Goal: Task Accomplishment & Management: Manage account settings

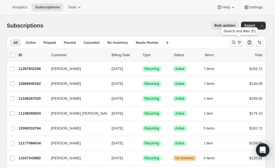
click at [237, 43] on icon "Search and filter results" at bounding box center [234, 43] width 6 height 6
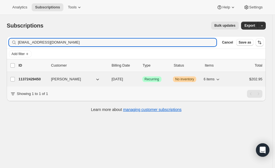
type input "[EMAIL_ADDRESS][DOMAIN_NAME]"
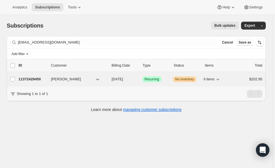
click at [30, 79] on p "11372429450" at bounding box center [33, 79] width 28 height 6
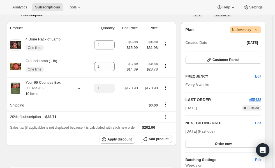
scroll to position [98, 0]
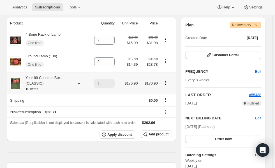
click at [81, 83] on icon at bounding box center [79, 83] width 6 height 6
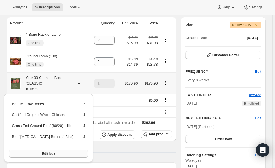
click at [45, 154] on span "Edit box" at bounding box center [48, 153] width 13 height 4
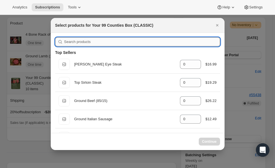
click at [187, 41] on input ":rff:" at bounding box center [142, 41] width 156 height 9
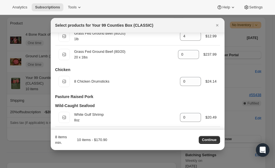
scroll to position [0, 0]
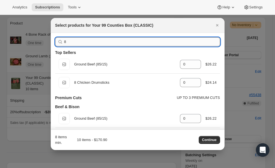
click at [119, 41] on input "8" at bounding box center [142, 41] width 156 height 9
type input "80"
type input "4"
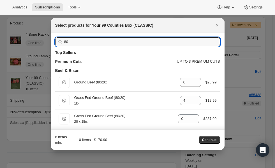
type input "80"
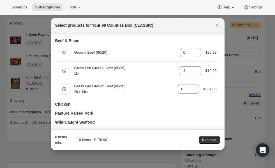
scroll to position [23, 0]
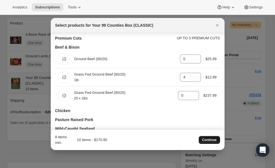
click at [208, 141] on span "Continue" at bounding box center [209, 139] width 15 height 4
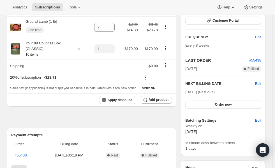
scroll to position [160, 0]
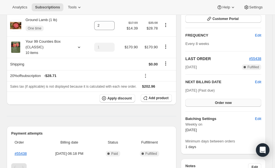
click at [219, 105] on button "Order now" at bounding box center [223, 103] width 76 height 8
click at [218, 101] on span "Click to confirm" at bounding box center [224, 102] width 26 height 4
